Goal: Use online tool/utility: Utilize a website feature to perform a specific function

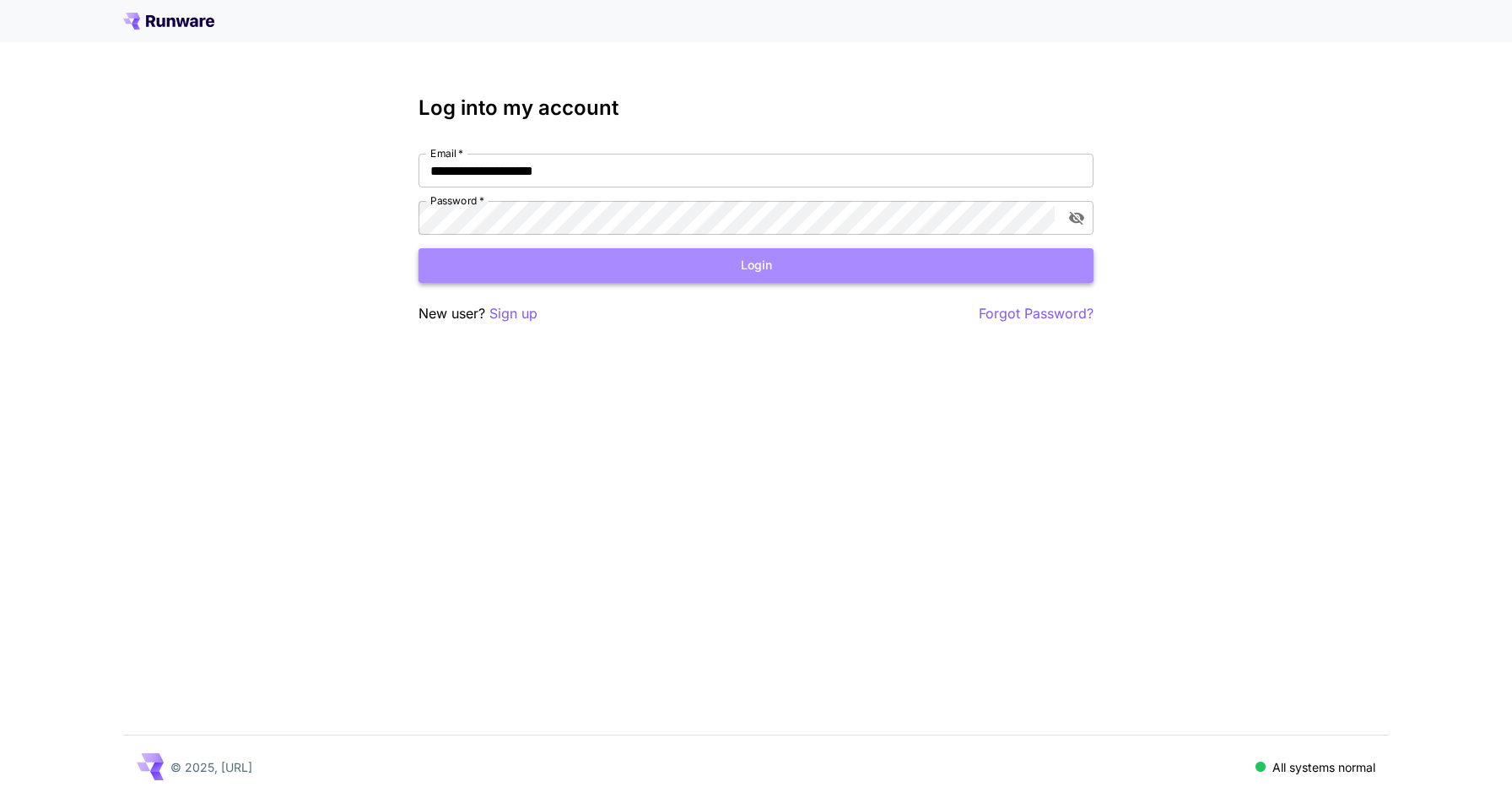
click at [779, 272] on button "Login" at bounding box center [756, 264] width 675 height 34
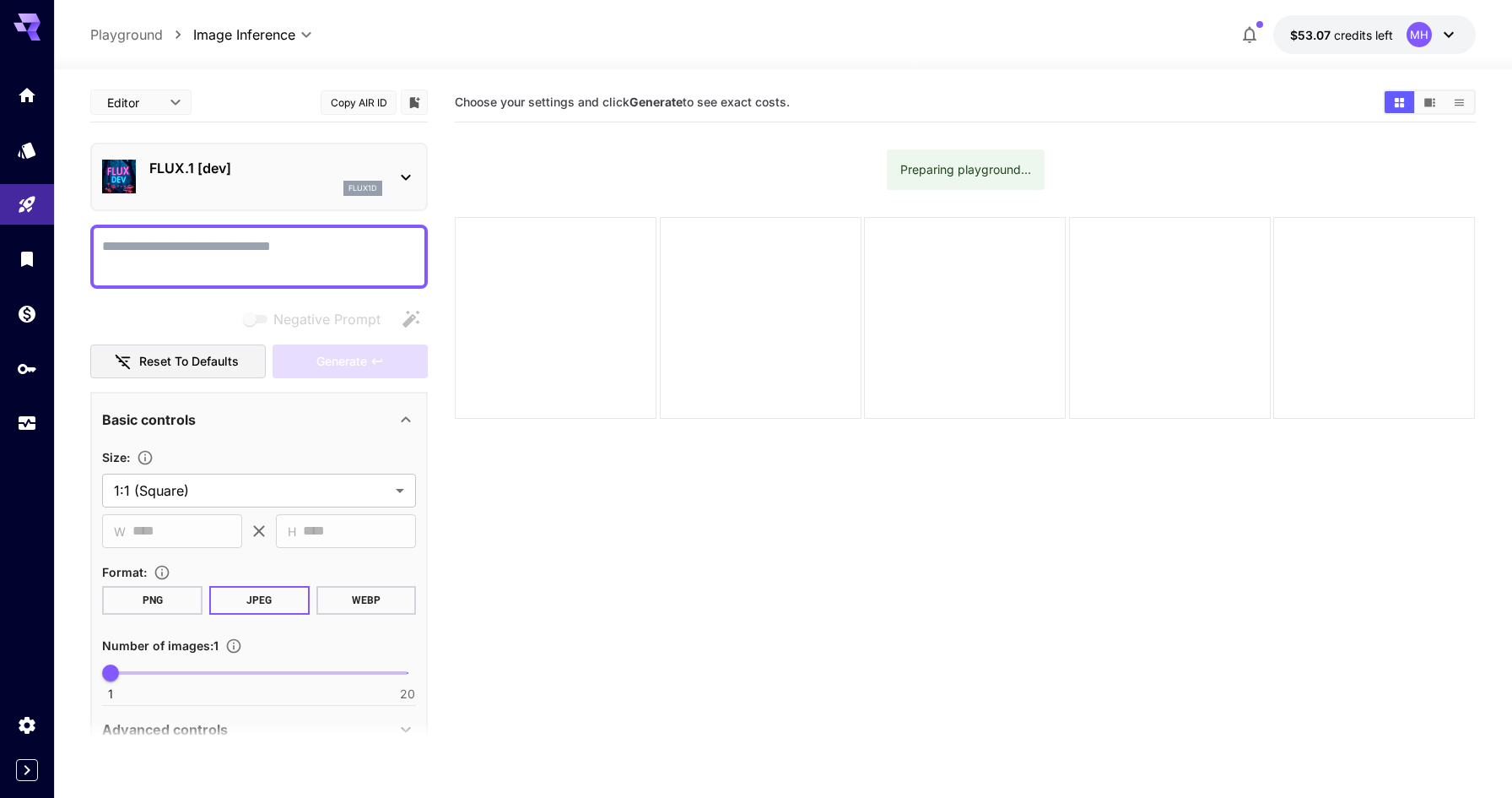
click at [5, 23] on div at bounding box center [27, 20] width 54 height 41
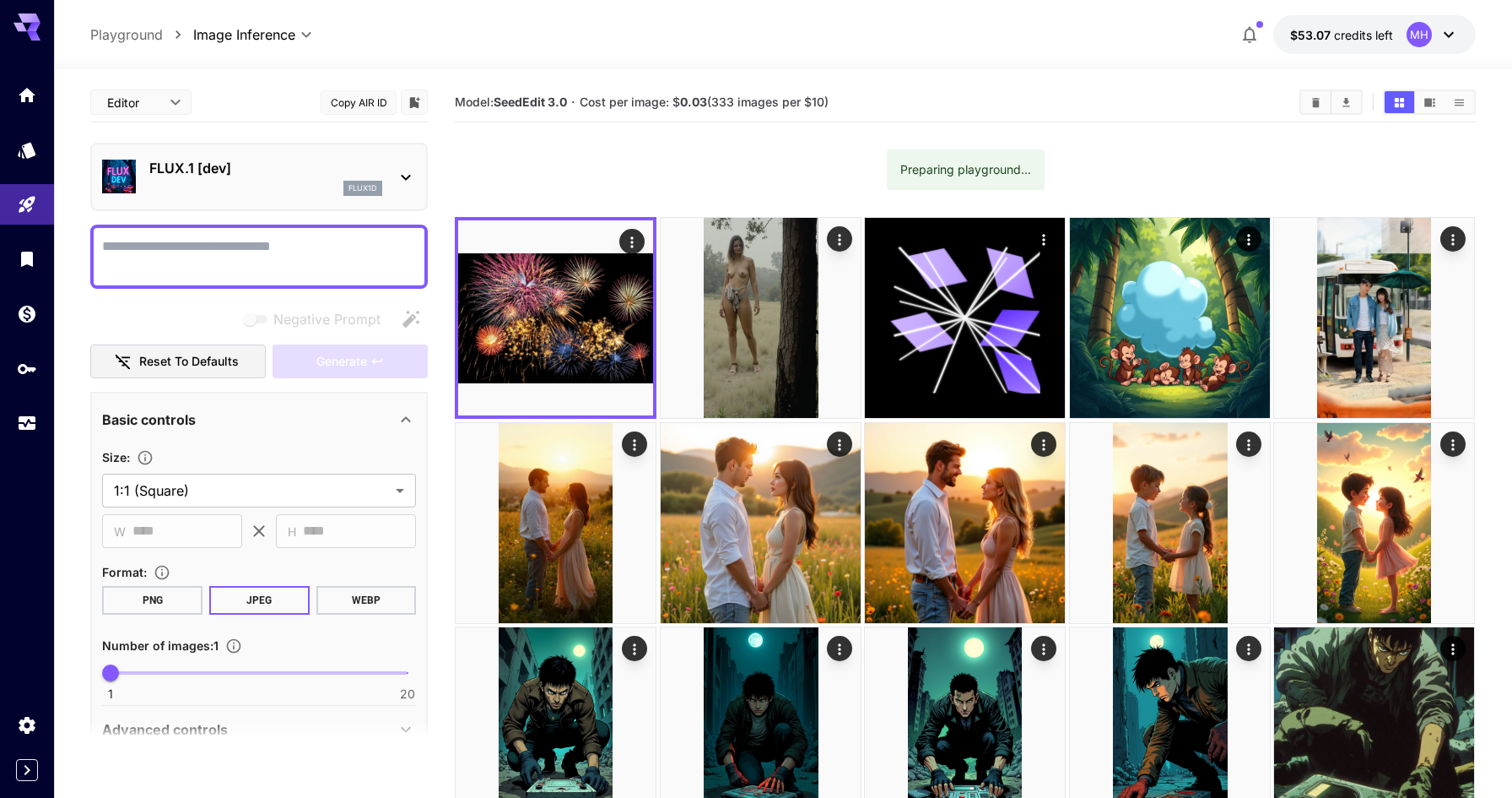
click at [19, 23] on icon at bounding box center [27, 22] width 27 height 18
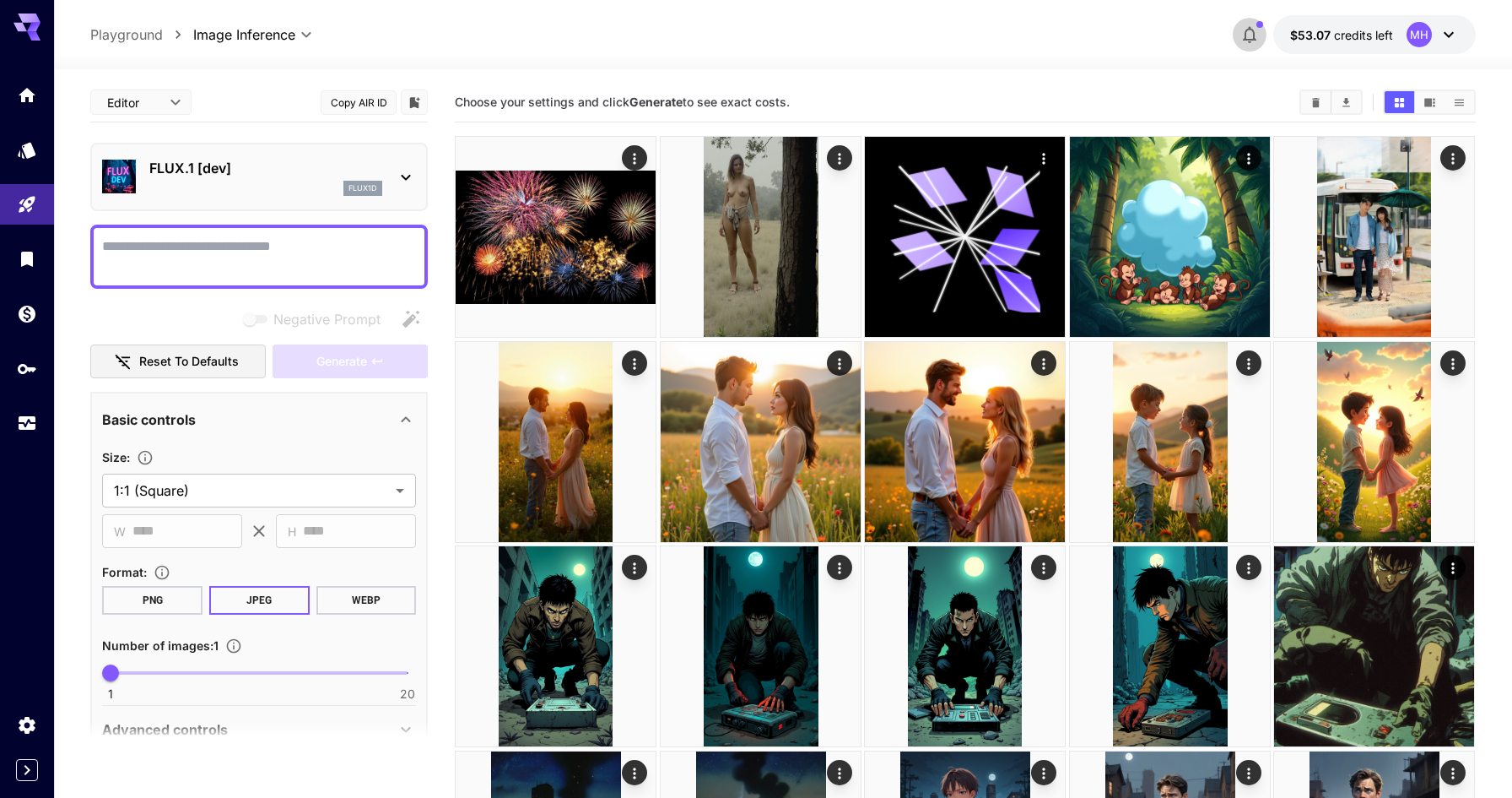
click at [1246, 47] on button "button" at bounding box center [1249, 34] width 33 height 33
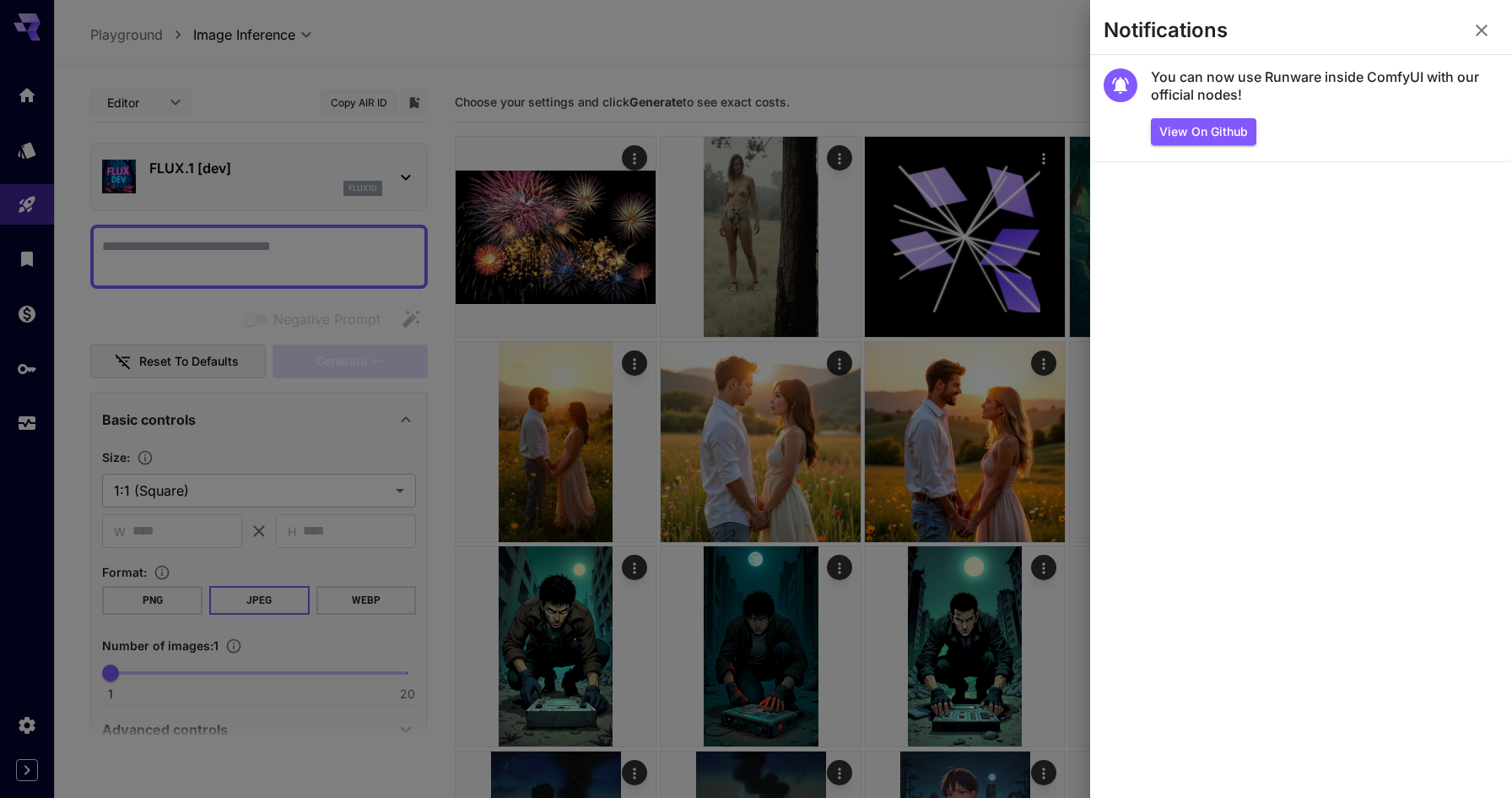
click at [650, 64] on div at bounding box center [756, 399] width 1512 height 798
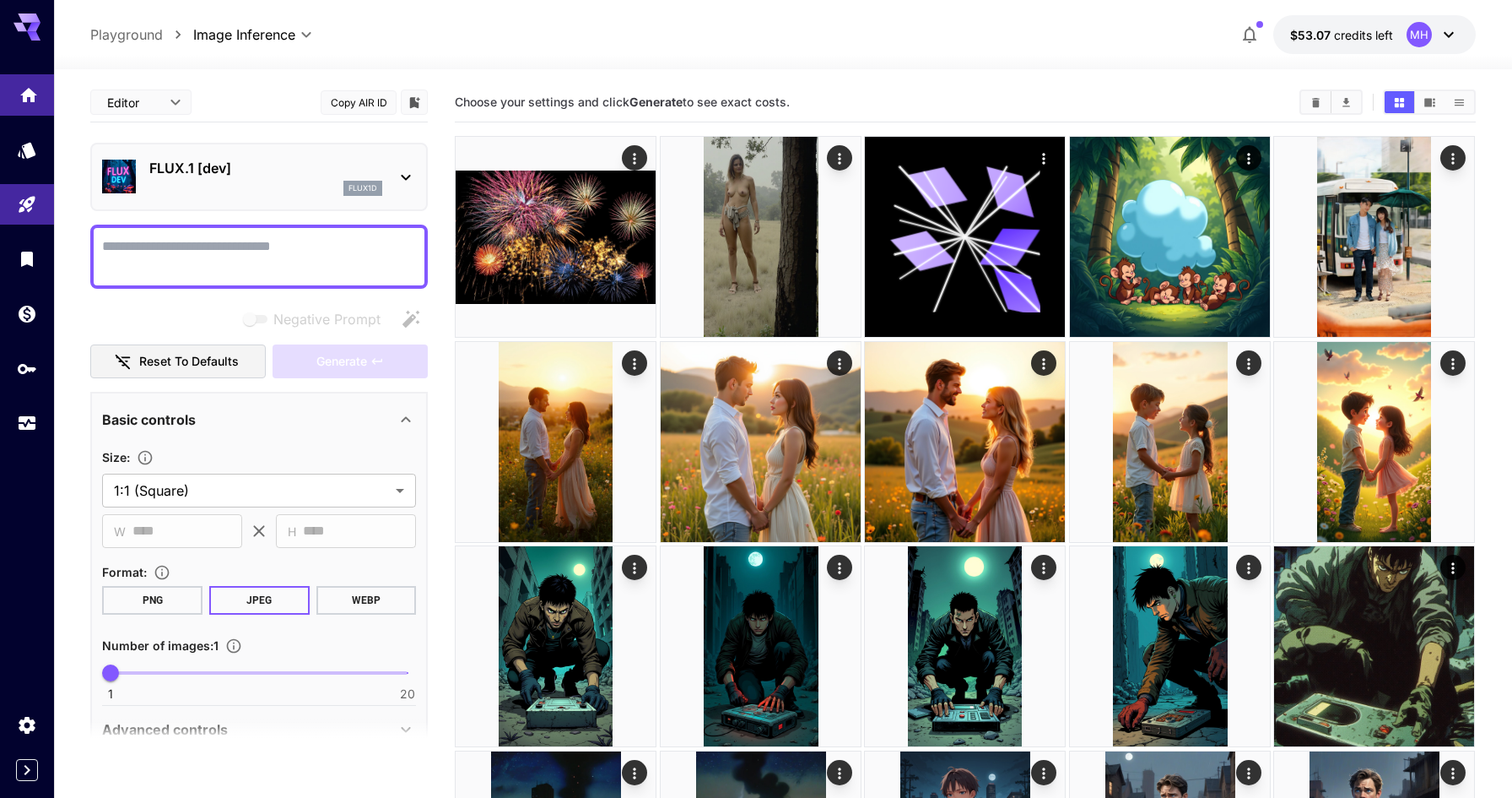
click at [27, 99] on icon "Home" at bounding box center [29, 90] width 20 height 20
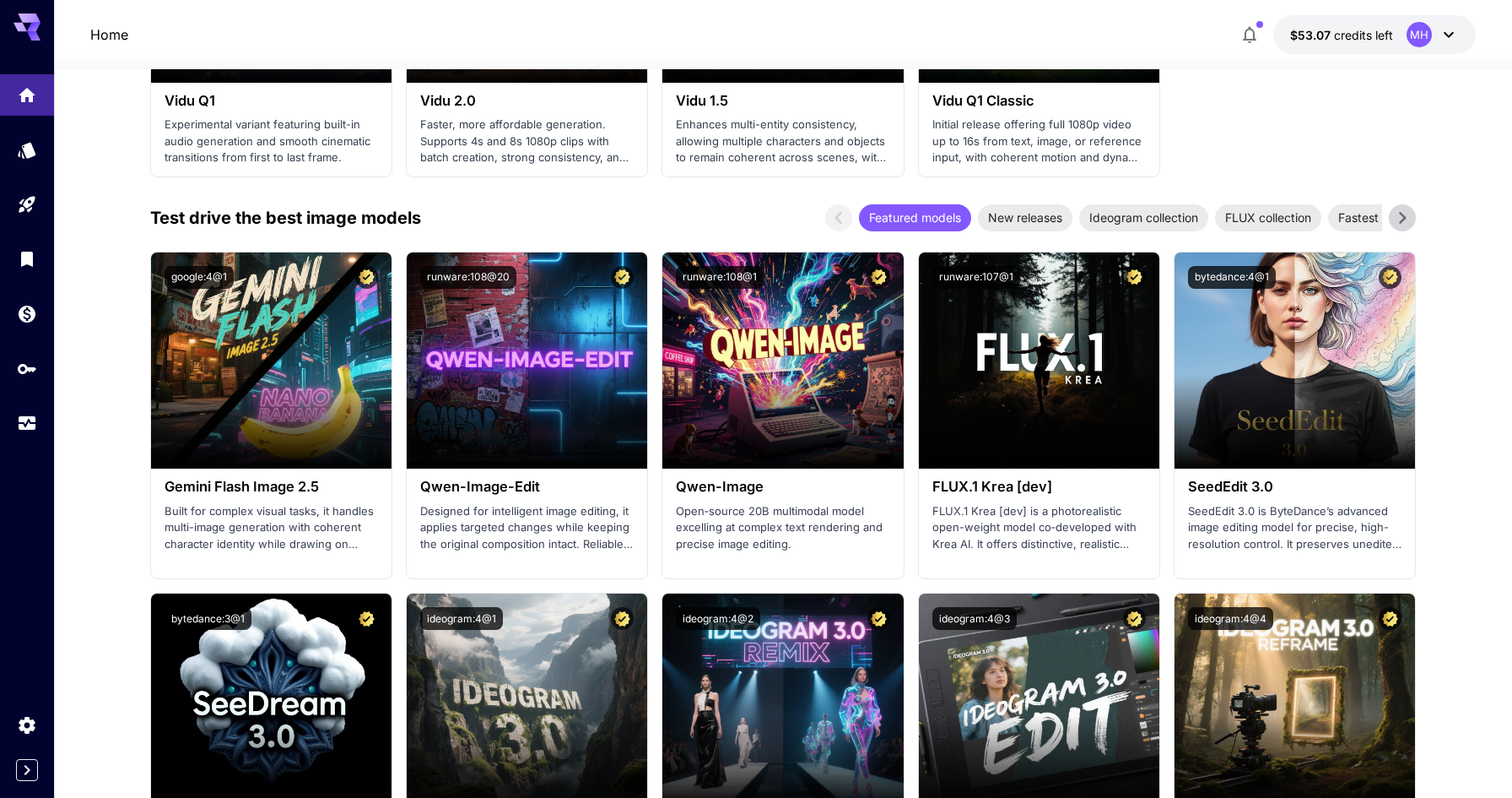
scroll to position [1648, 0]
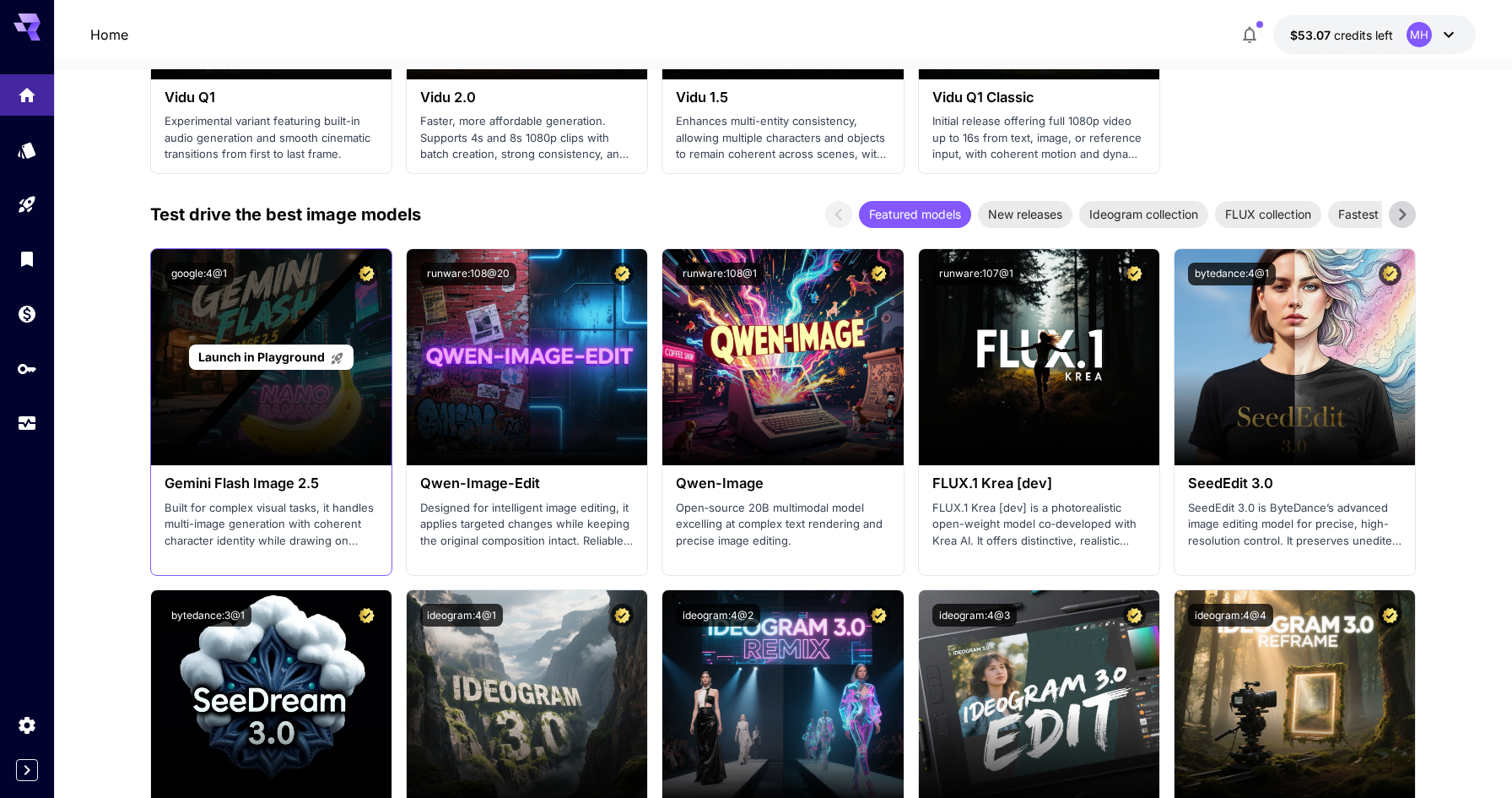
click at [273, 360] on span "Launch in Playground" at bounding box center [262, 356] width 126 height 14
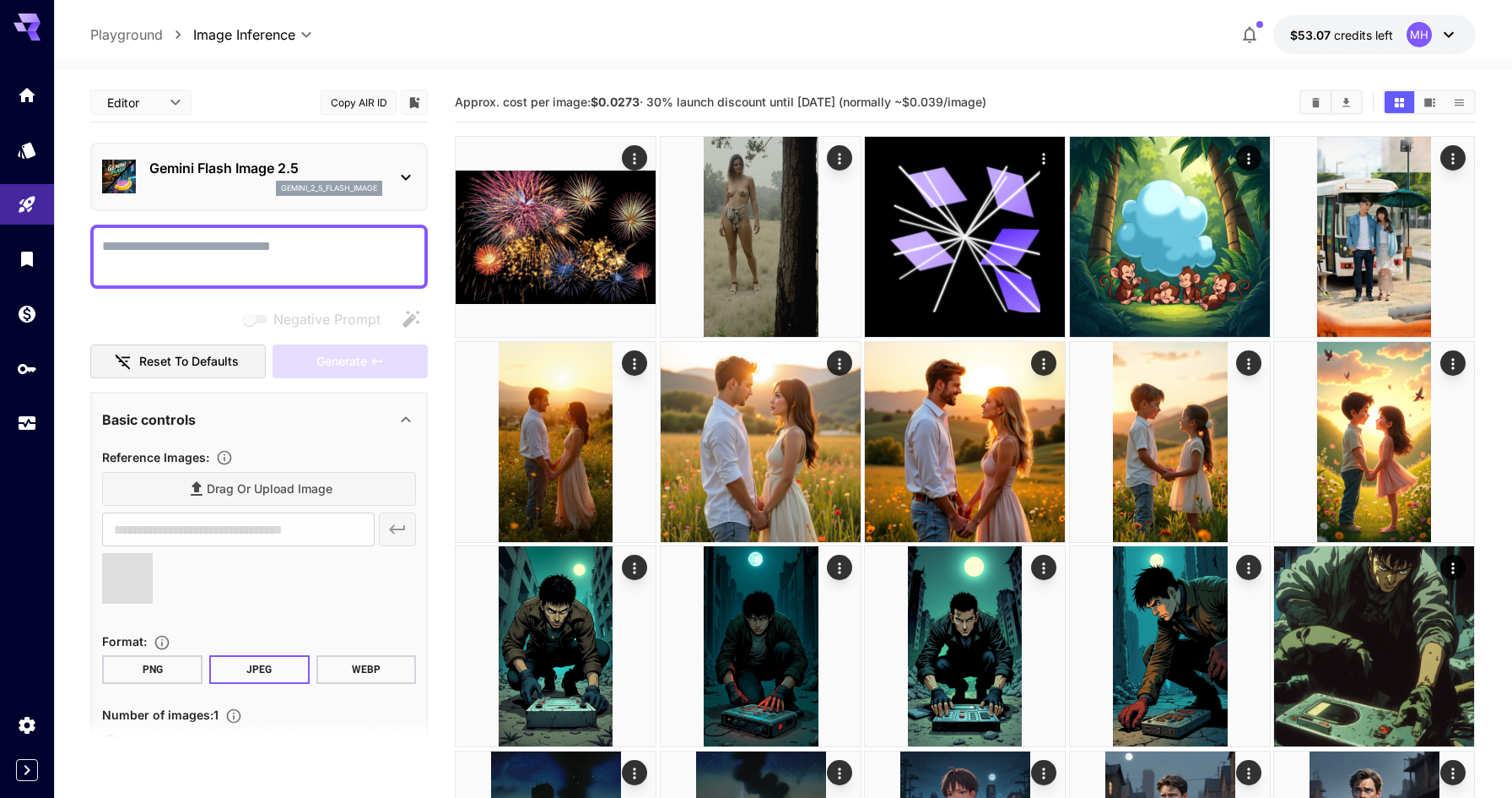
type input "**********"
click at [234, 257] on textarea "Negative Prompt" at bounding box center [259, 257] width 314 height 41
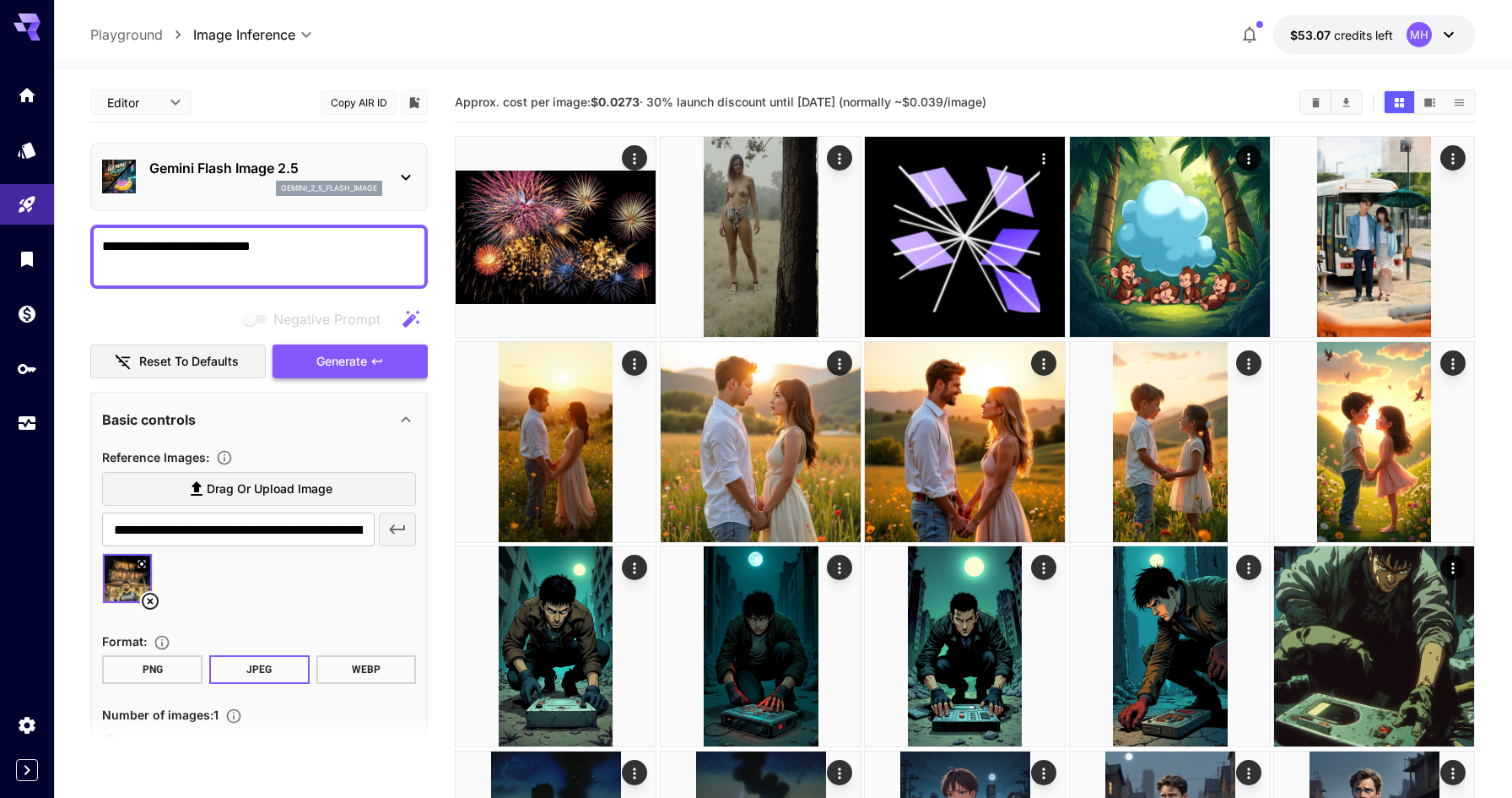
click at [329, 363] on span "Generate" at bounding box center [341, 361] width 51 height 21
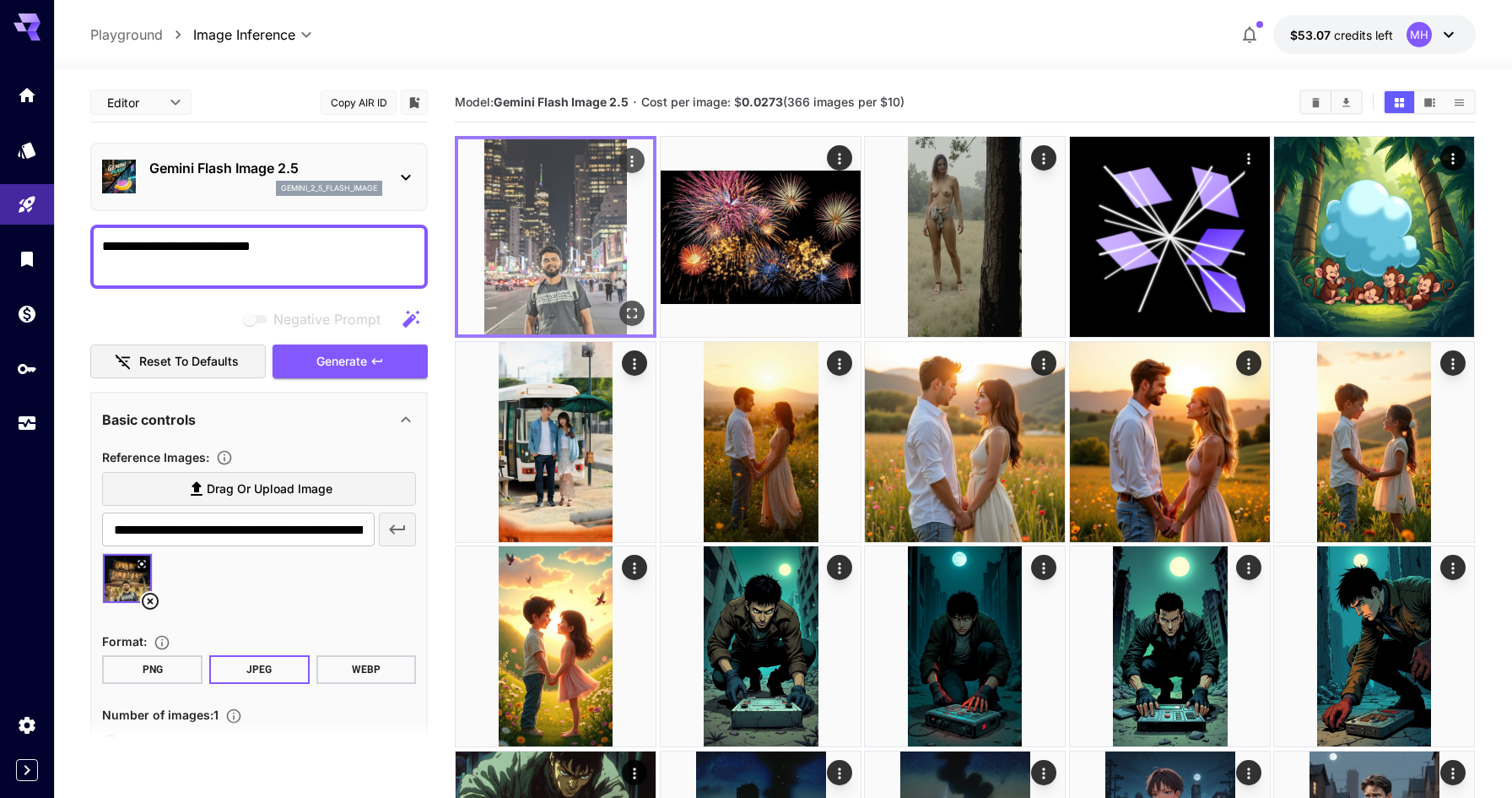
click at [545, 279] on img at bounding box center [556, 237] width 195 height 195
click at [636, 315] on icon "Open in fullscreen" at bounding box center [633, 314] width 10 height 10
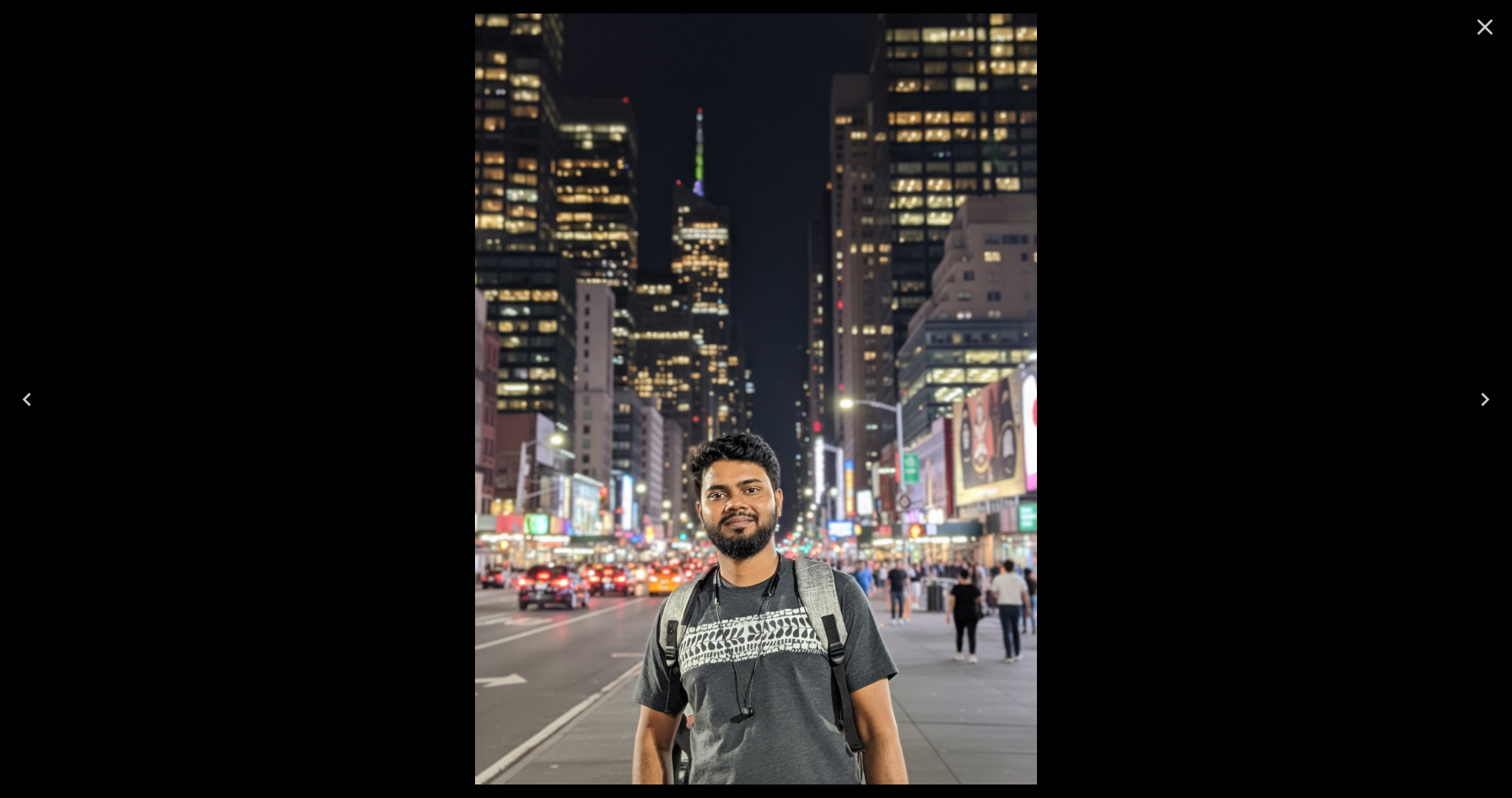
click at [1479, 40] on icon "Close" at bounding box center [1485, 27] width 27 height 27
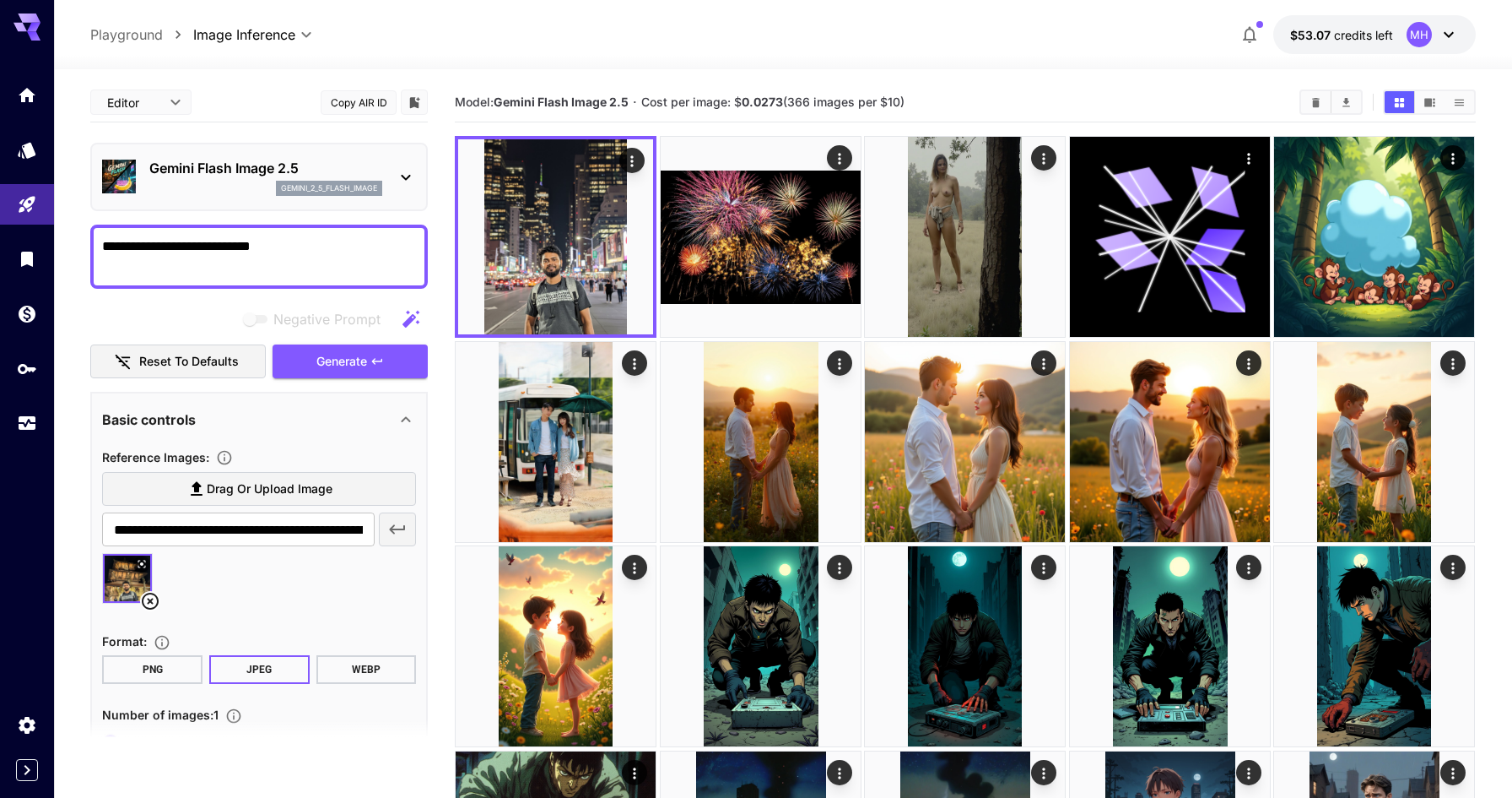
click at [127, 580] on img at bounding box center [127, 578] width 49 height 49
click at [146, 561] on icon at bounding box center [141, 563] width 10 height 10
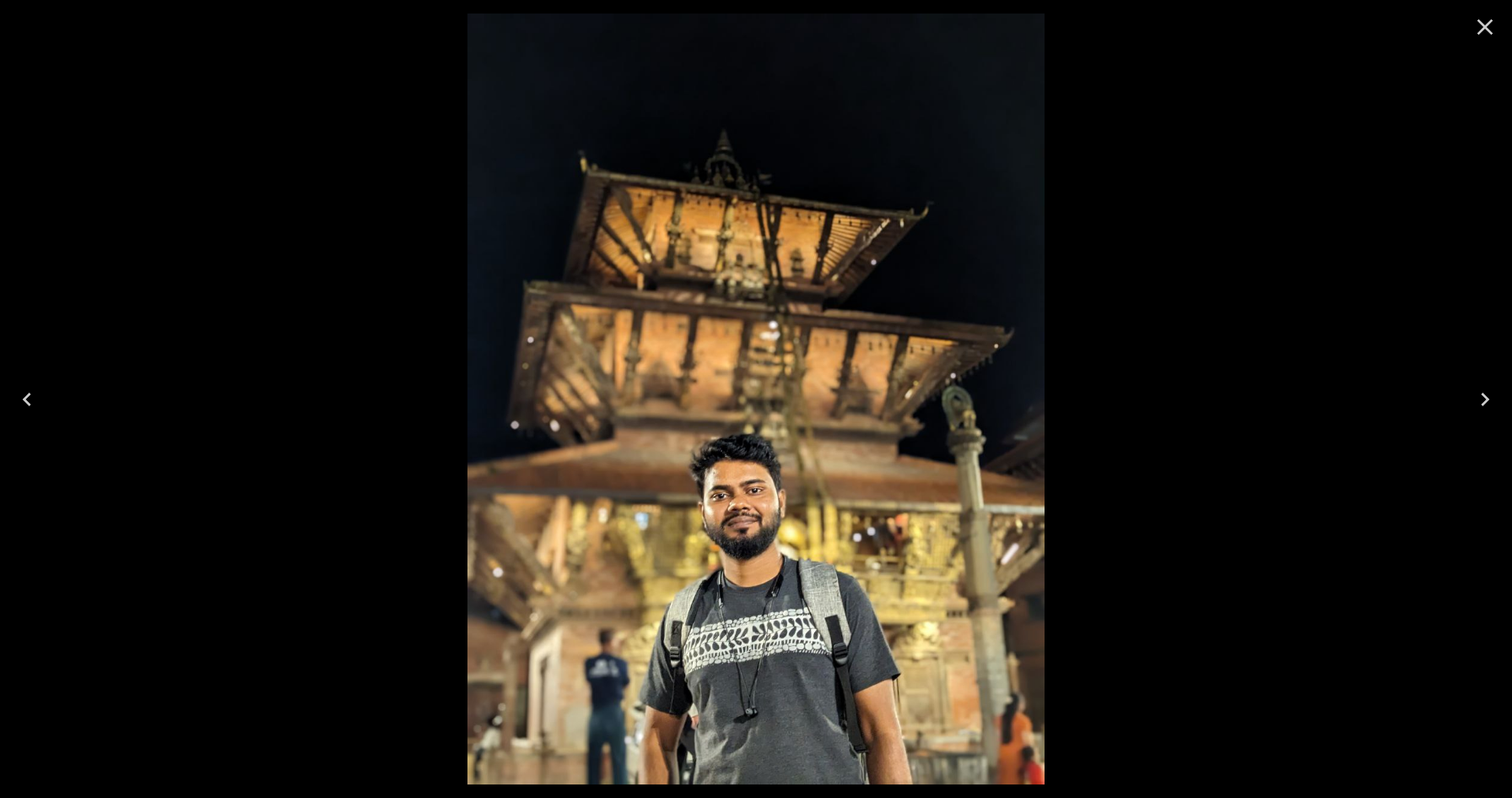
click at [1490, 27] on icon "Close" at bounding box center [1485, 27] width 27 height 27
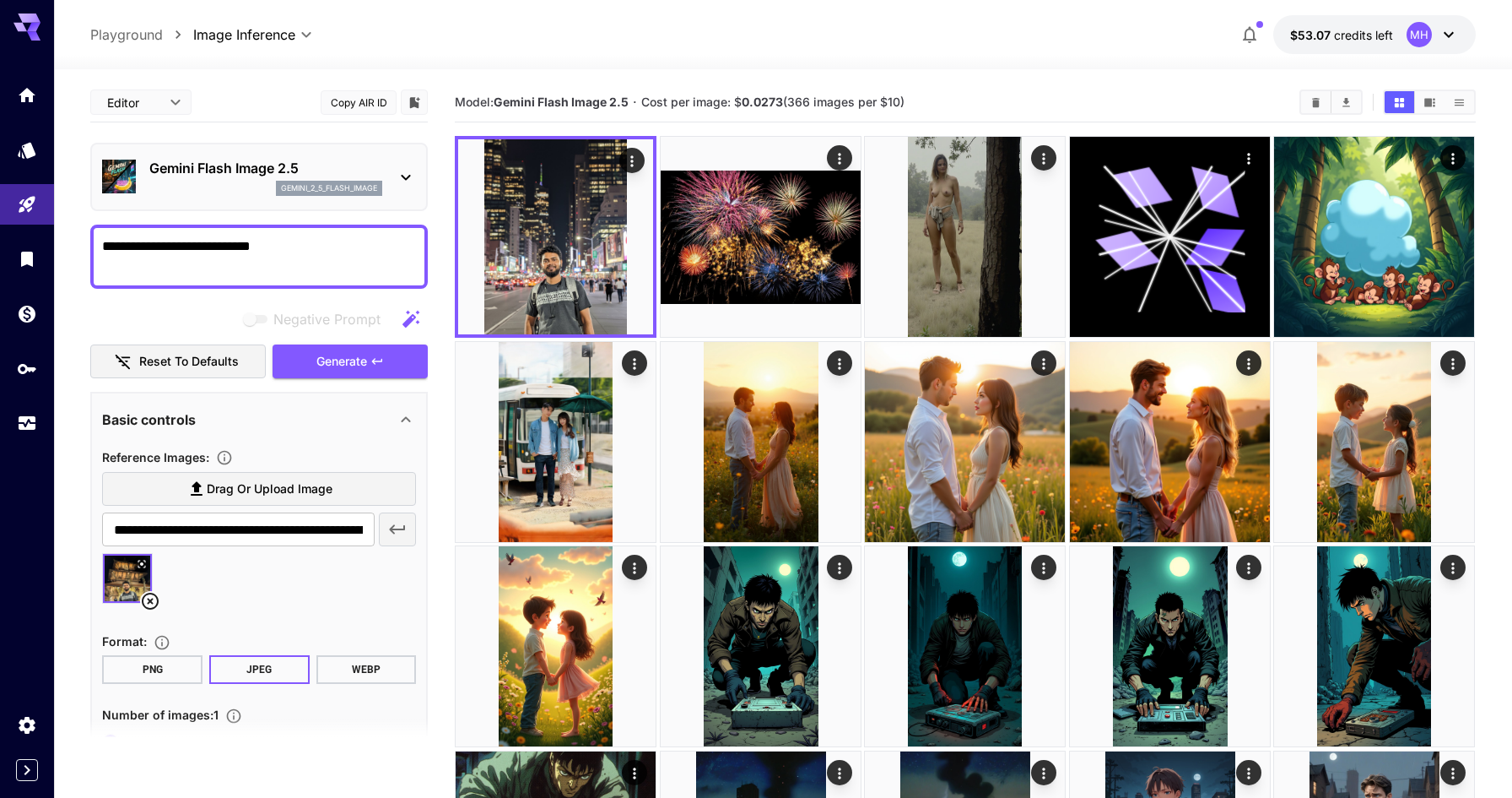
click at [286, 253] on textarea "**********" at bounding box center [259, 257] width 314 height 41
type textarea "**********"
click at [338, 356] on span "Generate" at bounding box center [341, 361] width 51 height 21
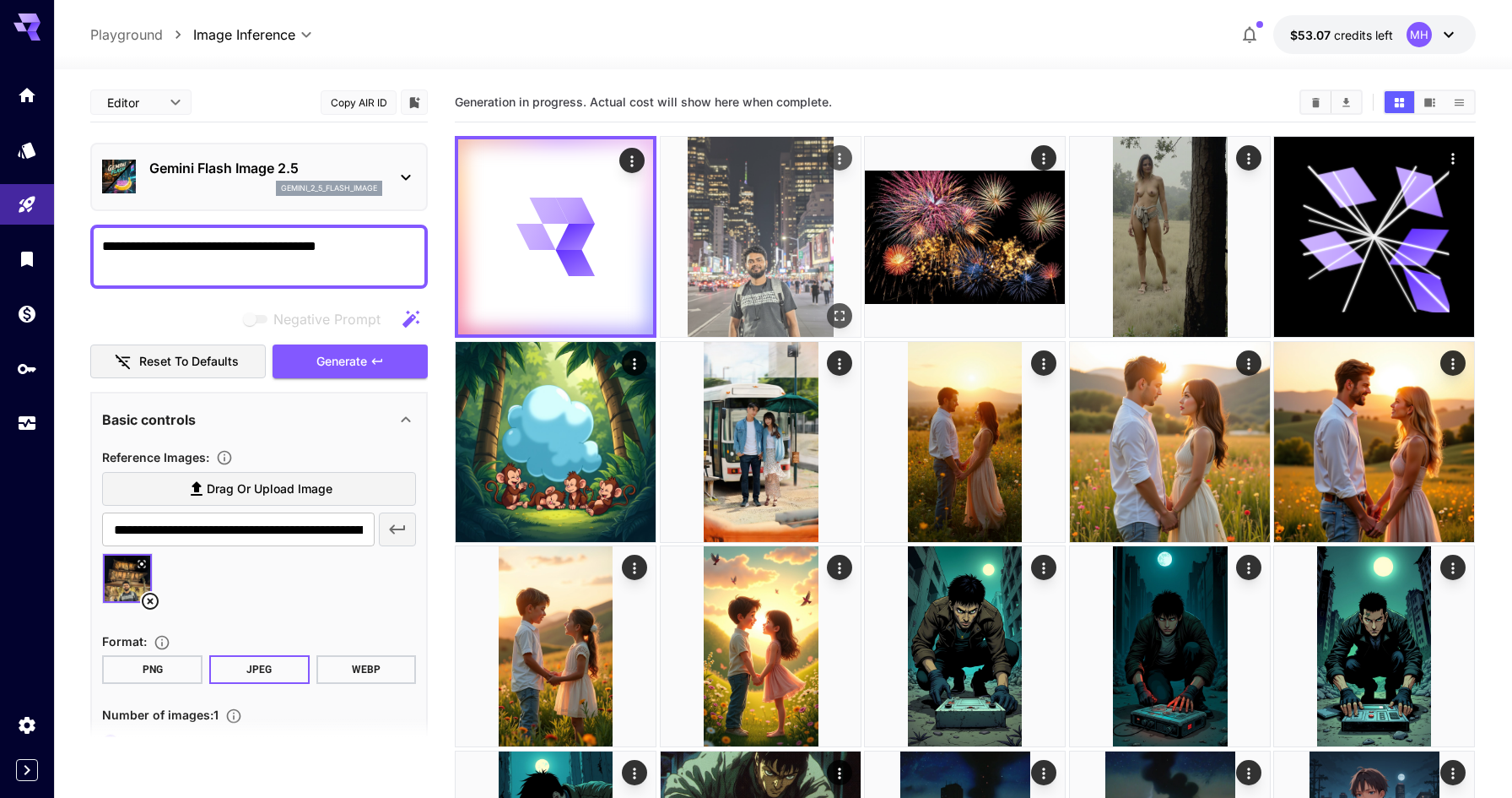
click at [807, 200] on img at bounding box center [761, 237] width 200 height 200
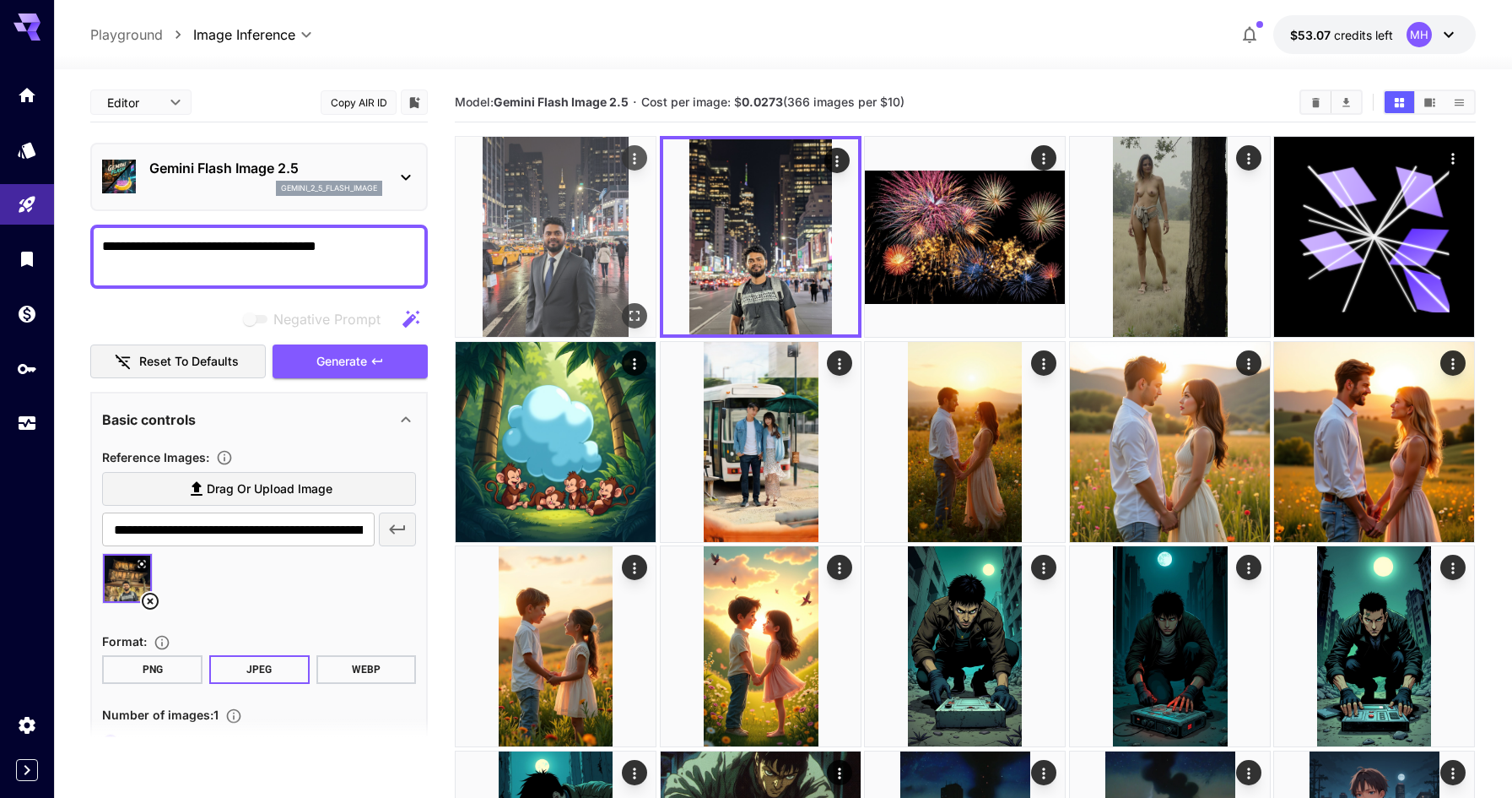
click at [584, 248] on img at bounding box center [556, 237] width 200 height 200
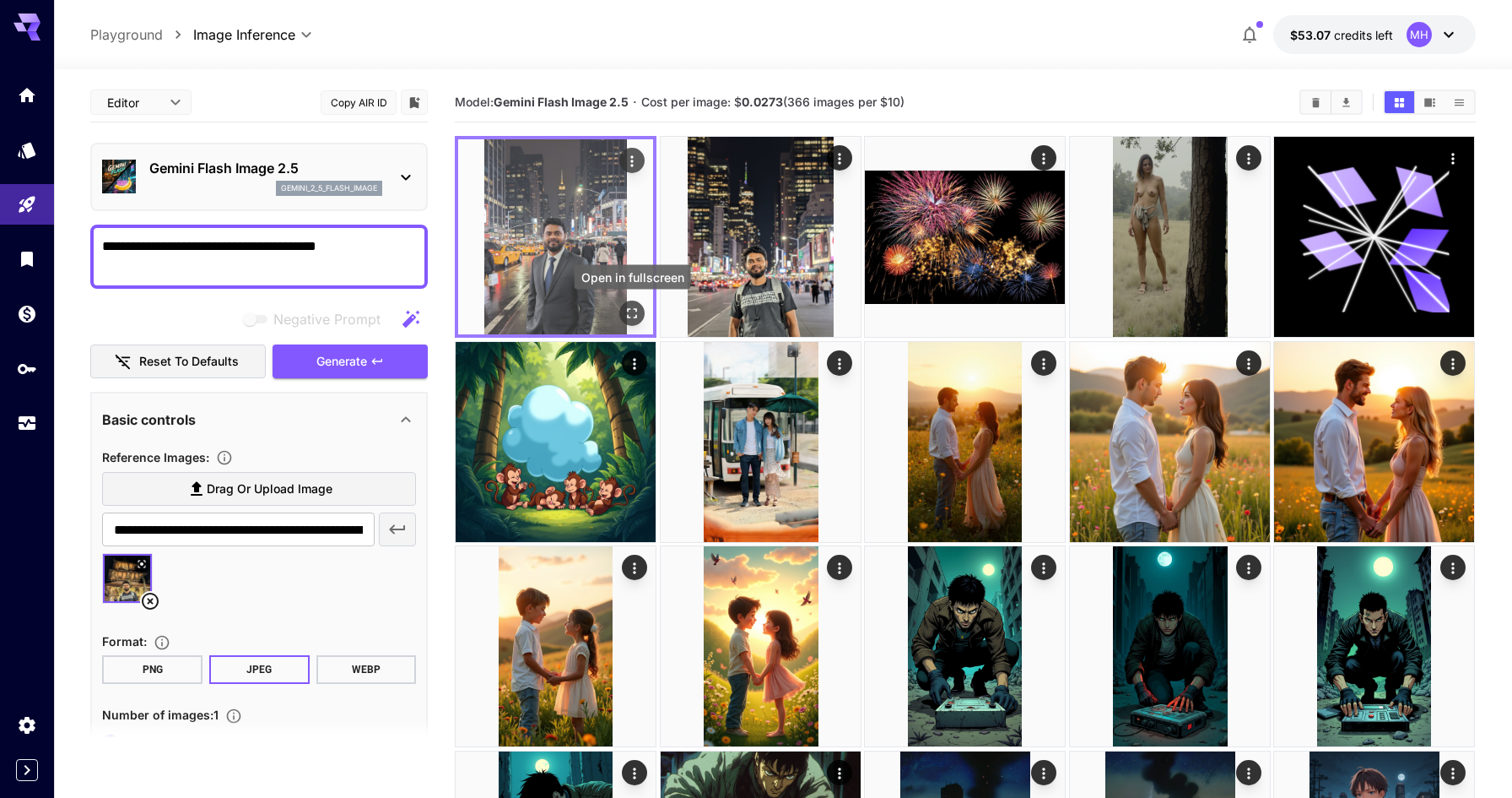
click at [631, 312] on icon "Open in fullscreen" at bounding box center [633, 313] width 17 height 17
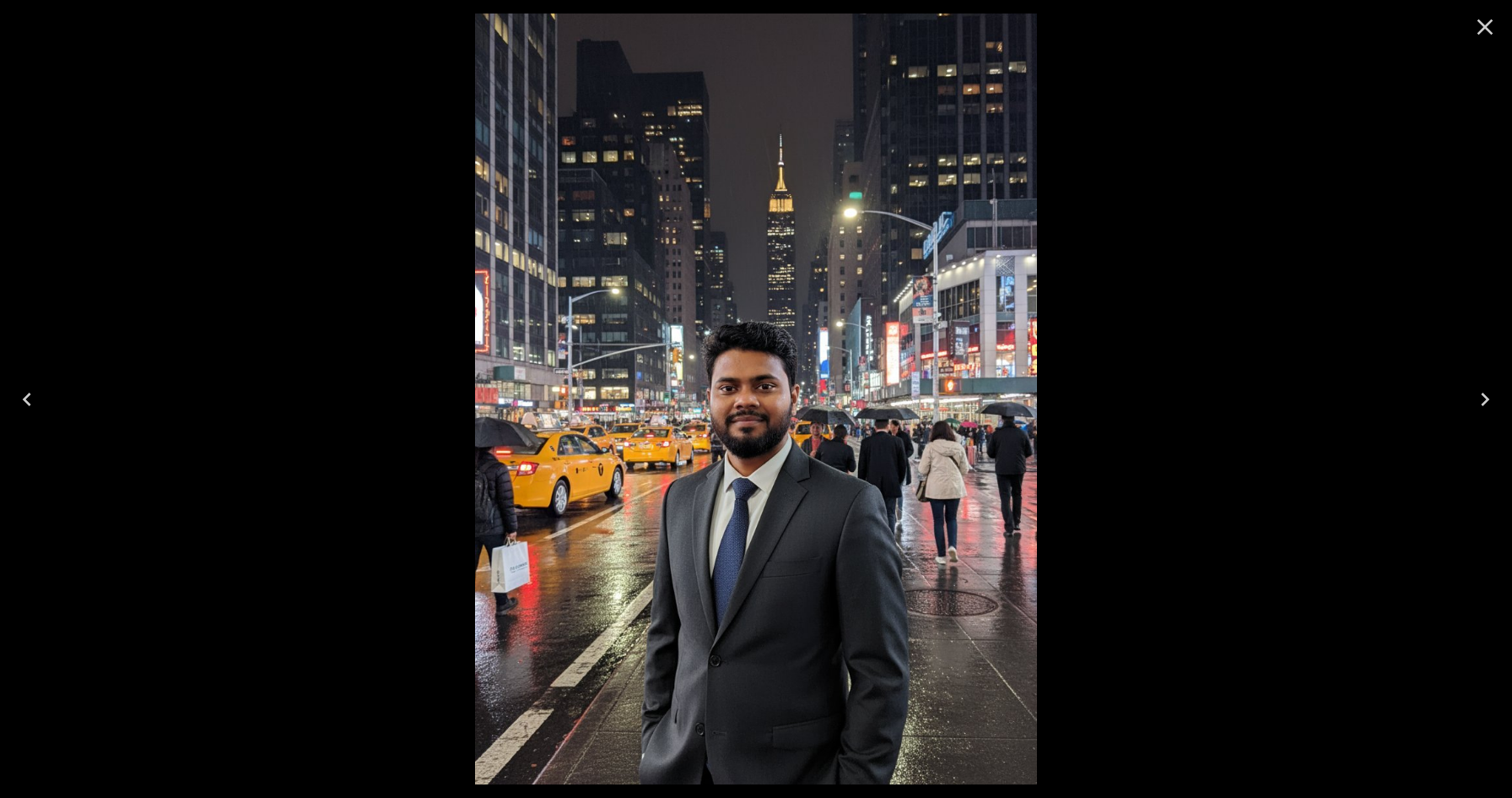
click at [1487, 396] on icon "Next" at bounding box center [1485, 399] width 27 height 27
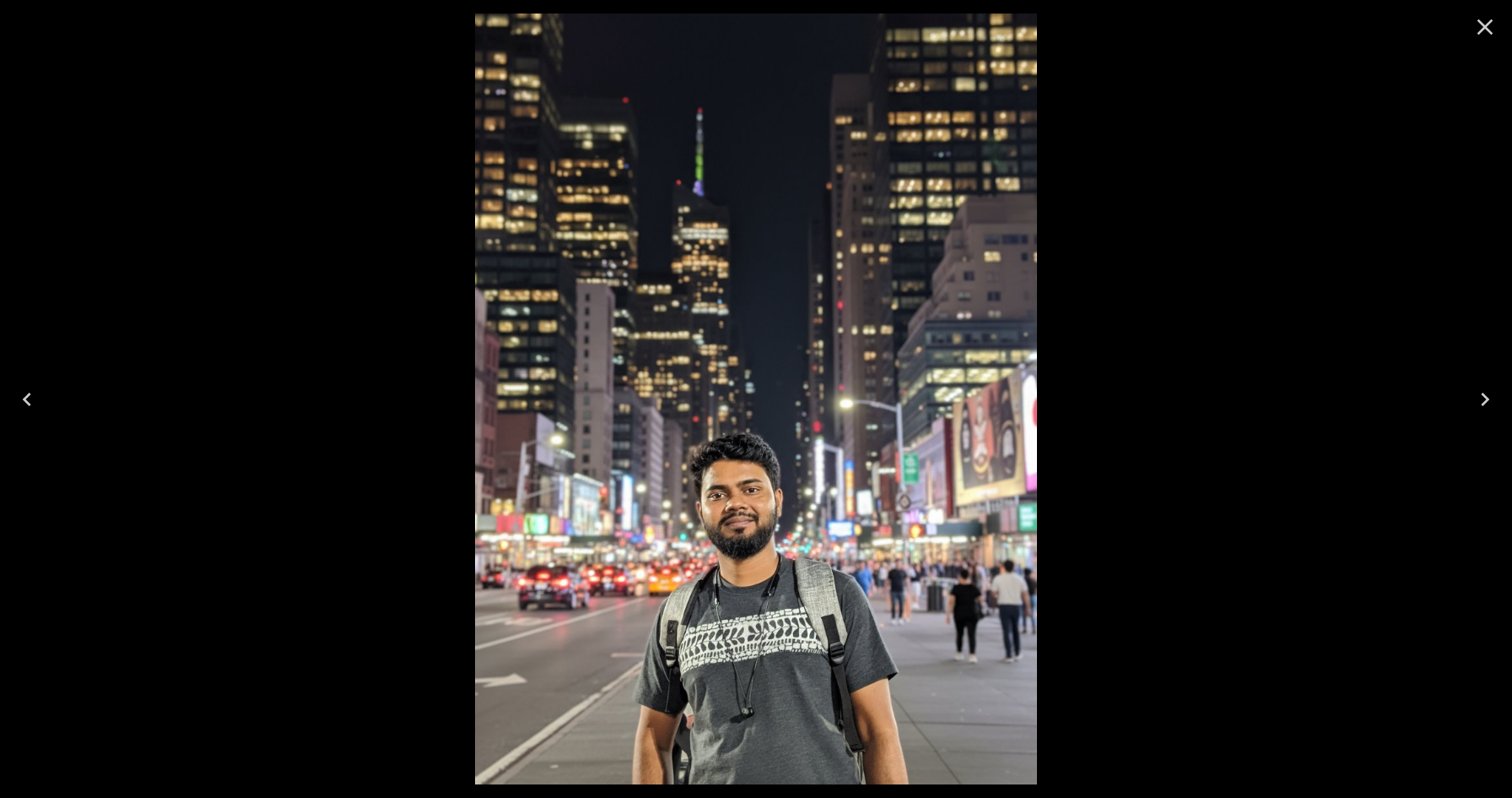
click at [25, 398] on icon "Previous" at bounding box center [27, 399] width 27 height 27
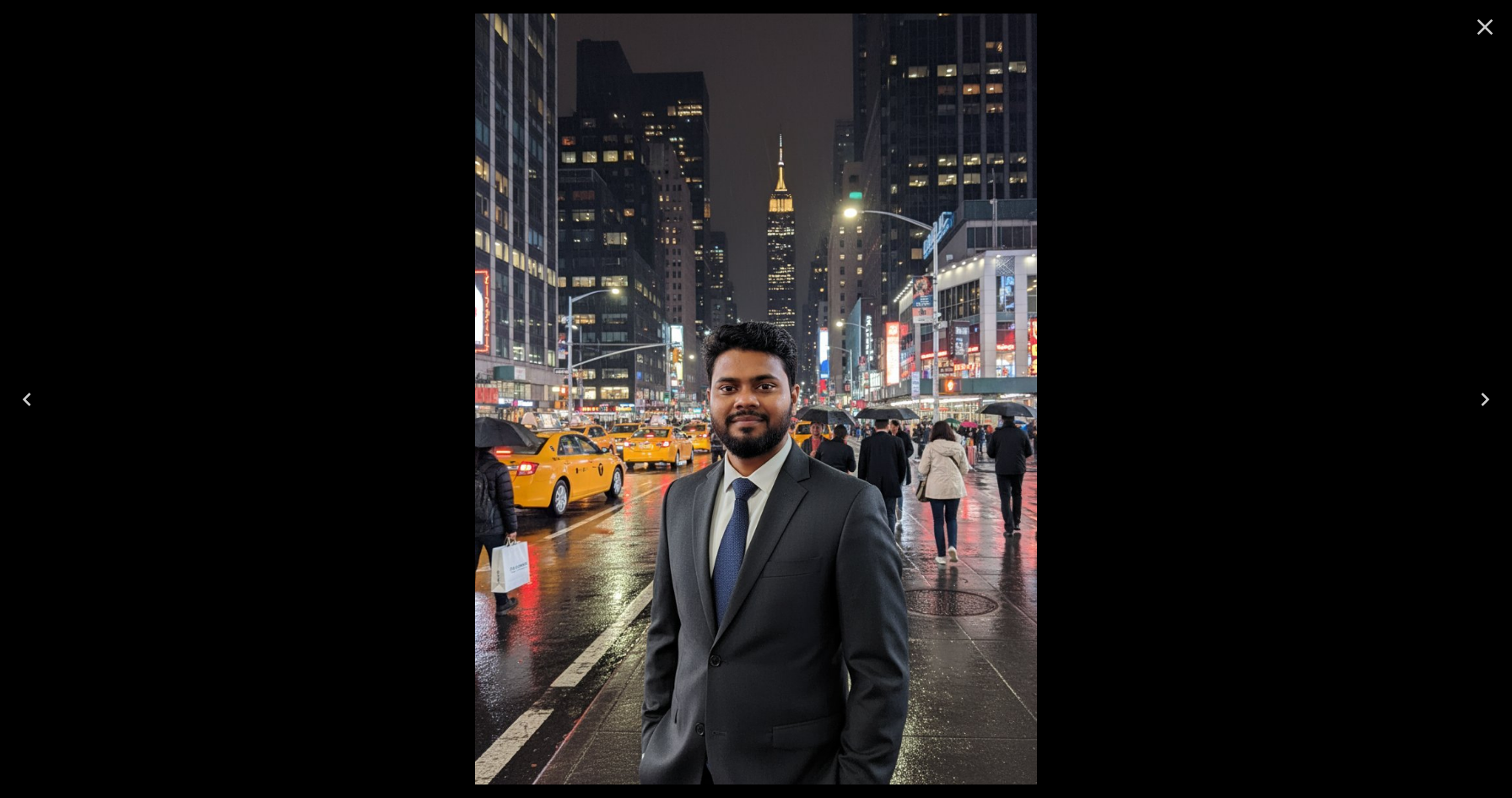
drag, startPoint x: 1480, startPoint y: 30, endPoint x: 1367, endPoint y: 174, distance: 183.0
click at [1367, 174] on div at bounding box center [756, 399] width 1512 height 798
click at [1477, 403] on icon "Next" at bounding box center [1485, 399] width 27 height 27
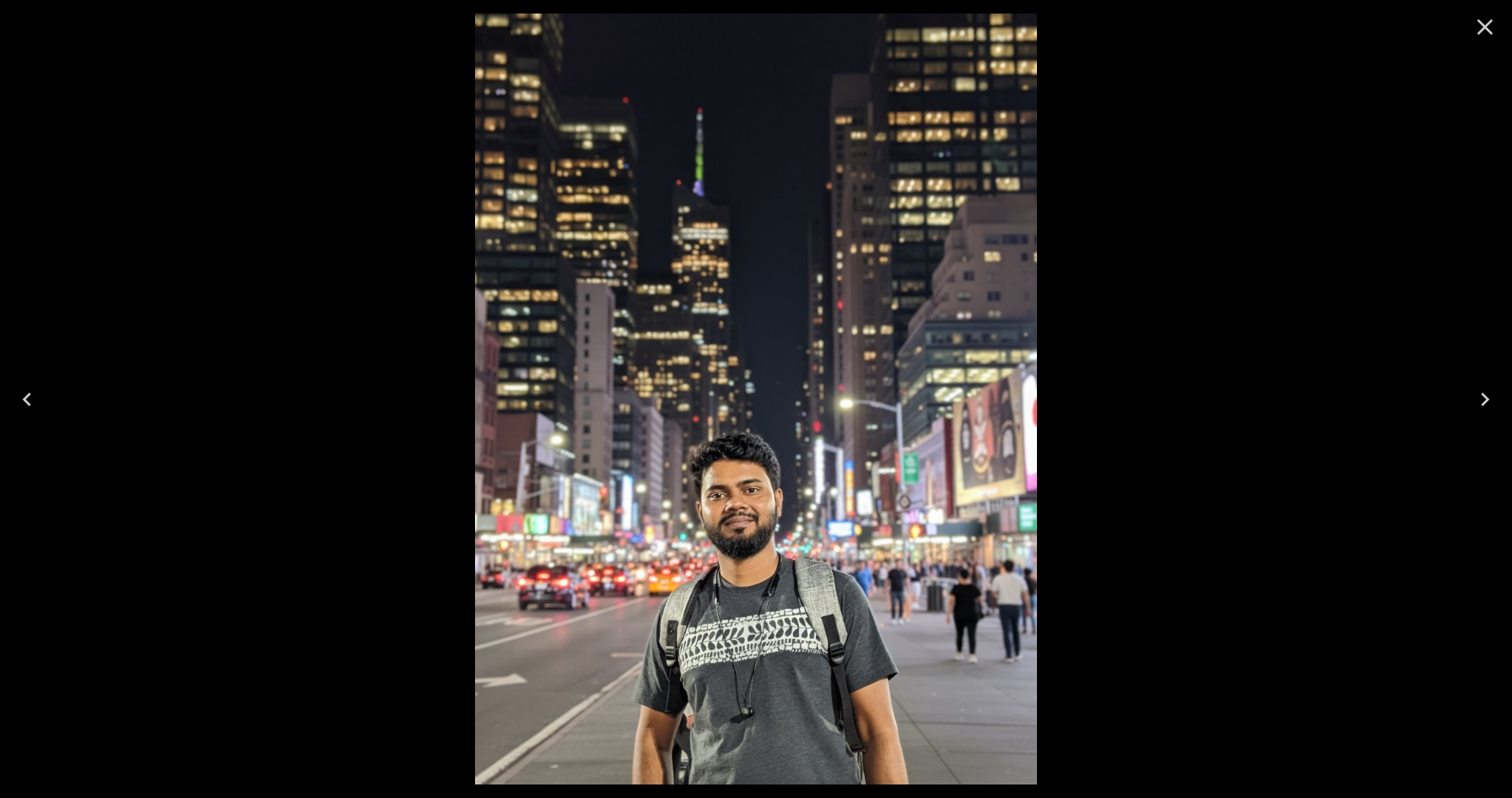
click at [36, 405] on icon "Previous" at bounding box center [27, 399] width 27 height 27
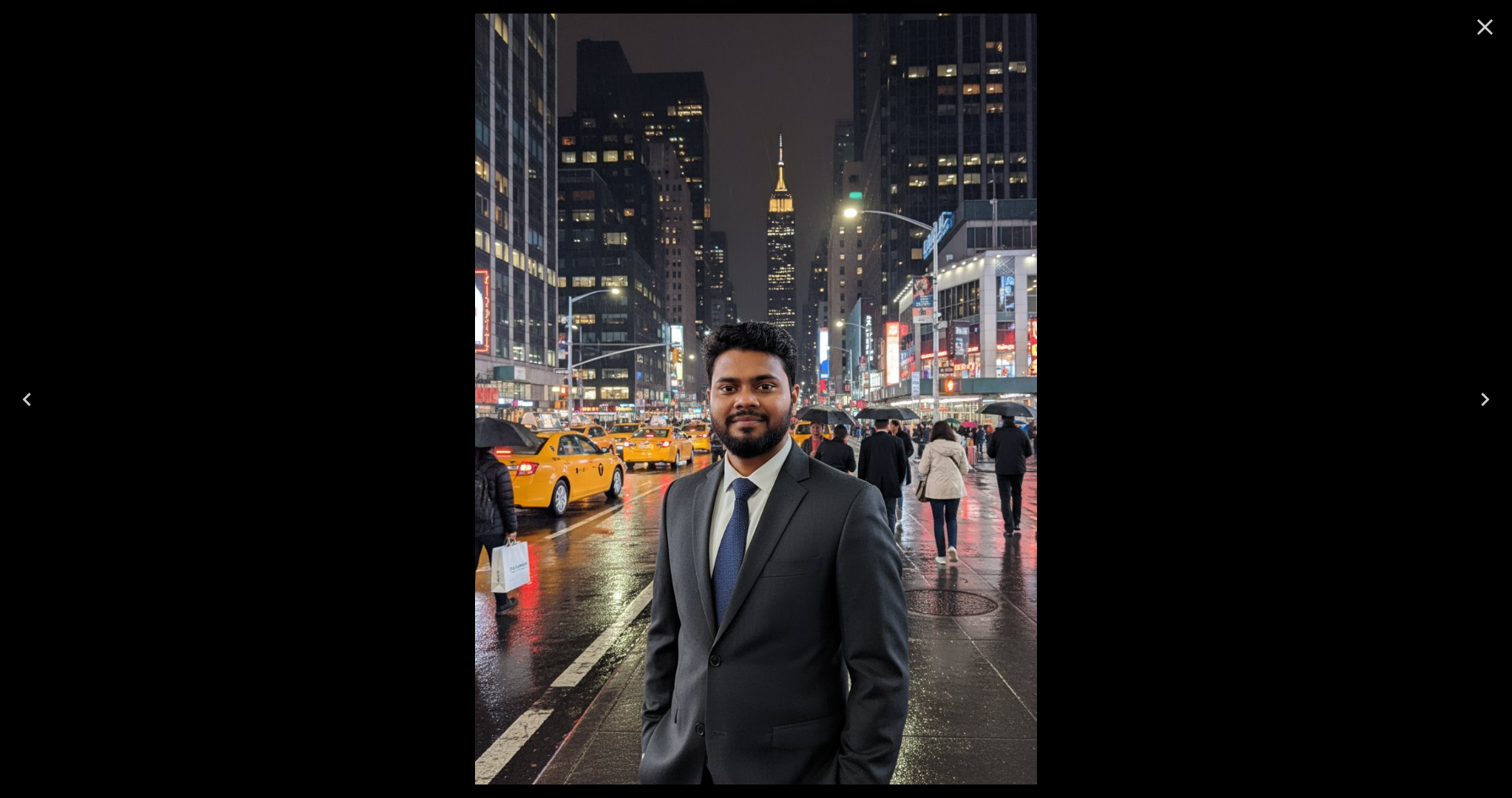
click at [1487, 32] on icon "Close" at bounding box center [1485, 27] width 27 height 27
